Goal: Task Accomplishment & Management: Manage account settings

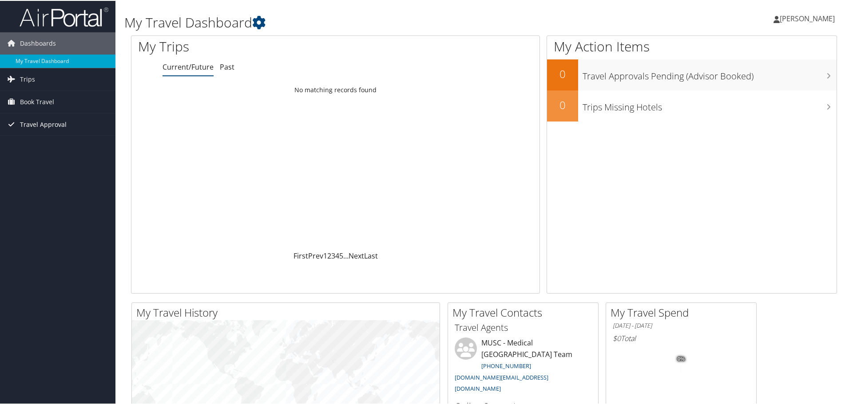
click at [14, 123] on icon at bounding box center [10, 123] width 13 height 13
click at [33, 99] on span "Book Travel" at bounding box center [37, 101] width 34 height 22
click at [41, 146] on link "Book/Manage Online Trips" at bounding box center [57, 145] width 115 height 13
click at [18, 146] on link "Book/Manage Online Trips" at bounding box center [57, 145] width 115 height 13
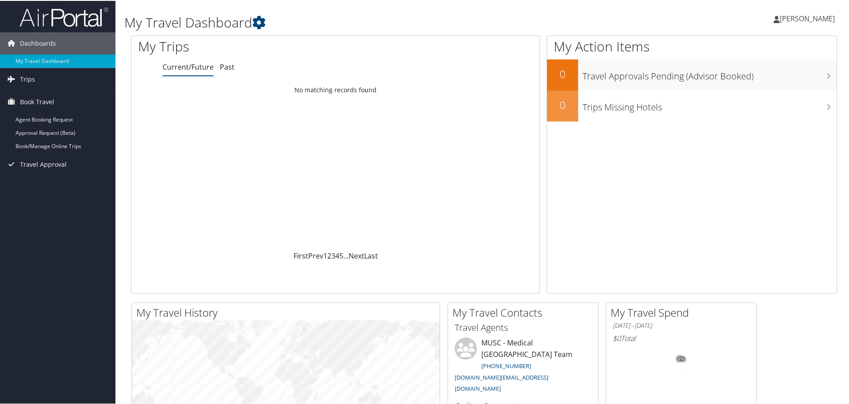
click at [815, 21] on span "[PERSON_NAME]" at bounding box center [806, 18] width 55 height 10
click at [766, 136] on ul "My Settings Travel Agency Contacts View Travel Profile Give Feedback Sign Out" at bounding box center [783, 96] width 99 height 111
click at [803, 18] on span "[PERSON_NAME]" at bounding box center [806, 18] width 55 height 10
click at [750, 142] on link "Sign Out" at bounding box center [783, 144] width 99 height 15
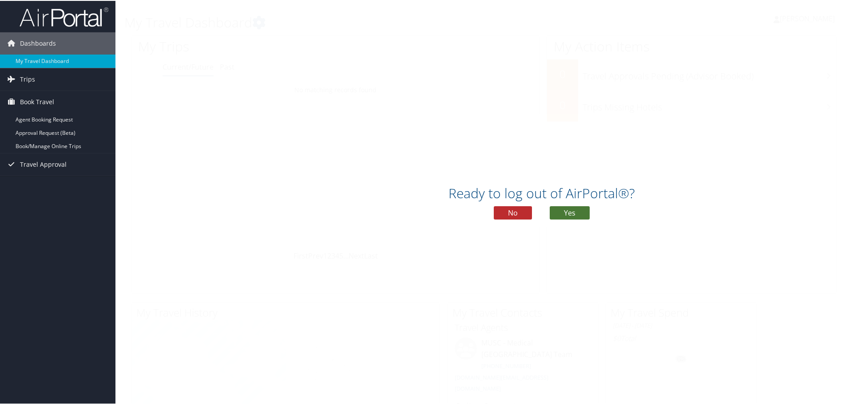
click at [581, 209] on button "Yes" at bounding box center [569, 211] width 40 height 13
